Goal: Information Seeking & Learning: Find specific fact

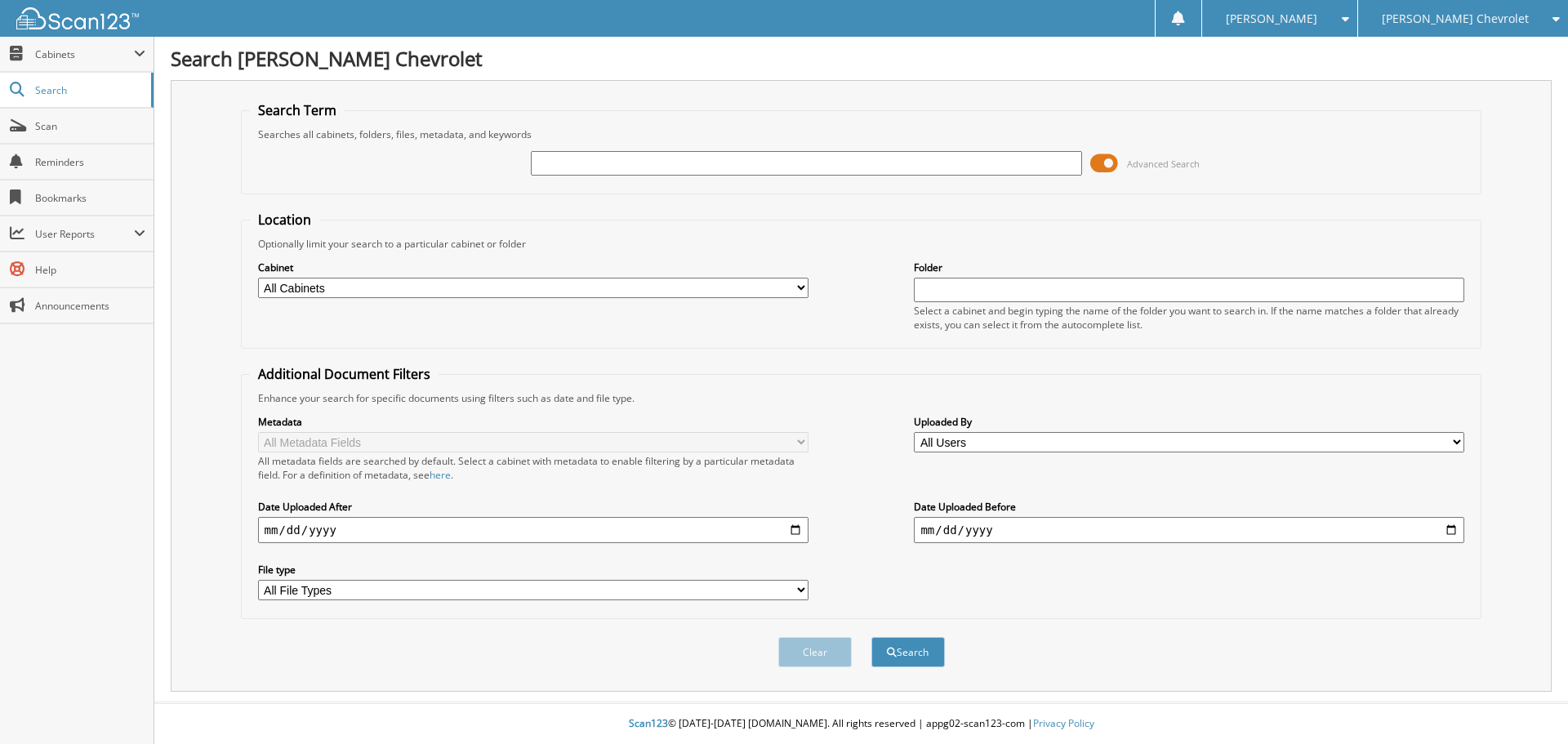
click at [571, 162] on input "text" at bounding box center [806, 163] width 550 height 25
type input "6037492"
click at [871, 636] on button "Search" at bounding box center [907, 651] width 73 height 30
